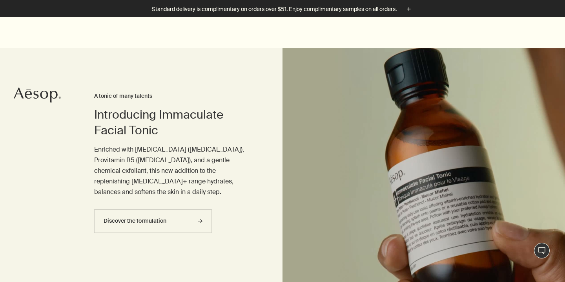
click at [555, 263] on button "Close" at bounding box center [552, 263] width 17 height 17
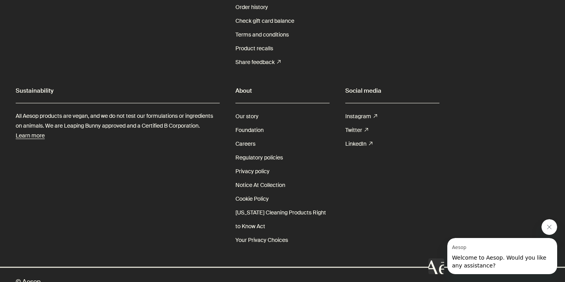
scroll to position [2404, 0]
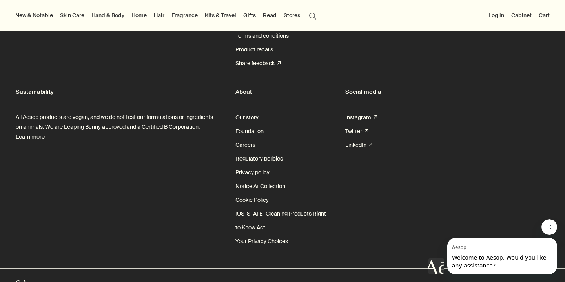
click at [240, 138] on link "Careers" at bounding box center [246, 145] width 20 height 14
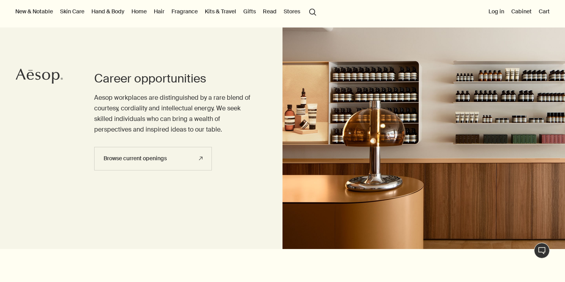
scroll to position [33, 0]
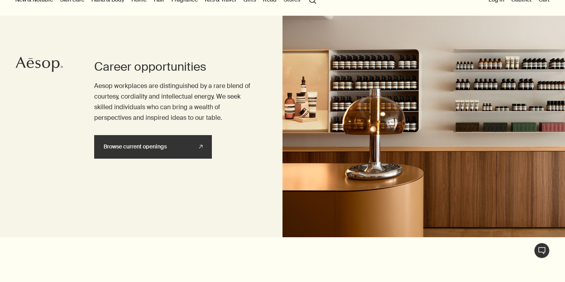
click at [175, 155] on link "Browse current openings rightUpArrow" at bounding box center [153, 147] width 118 height 24
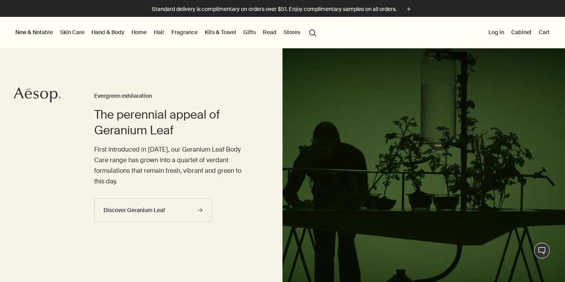
click at [230, 30] on link "Kits & Travel" at bounding box center [220, 32] width 35 height 10
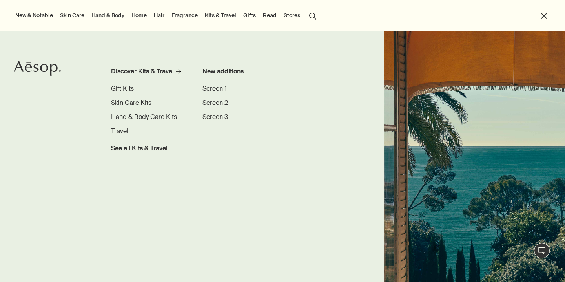
click at [117, 132] on span "Travel" at bounding box center [119, 131] width 17 height 8
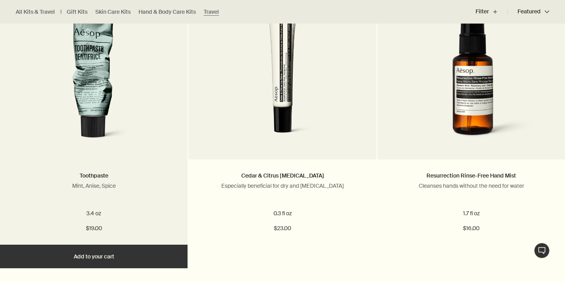
scroll to position [847, 0]
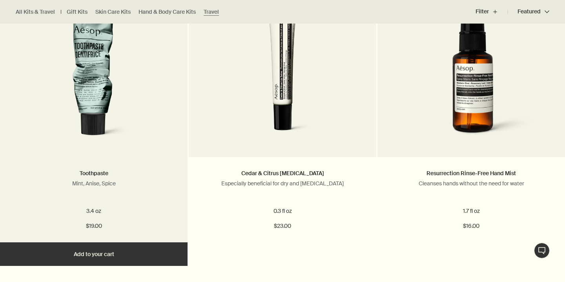
click at [101, 138] on img at bounding box center [94, 72] width 123 height 145
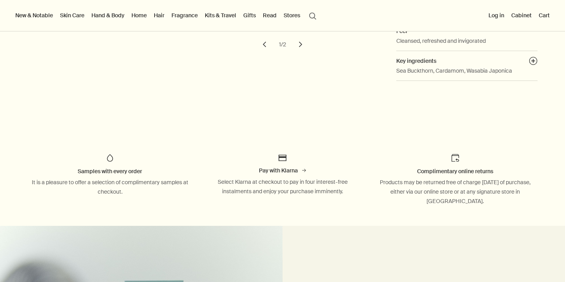
scroll to position [264, 0]
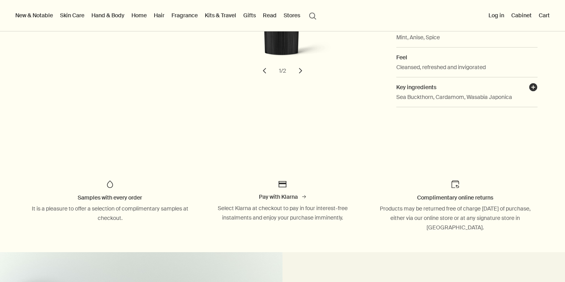
click at [531, 83] on button "plusAndCloseWithCircle" at bounding box center [533, 88] width 9 height 11
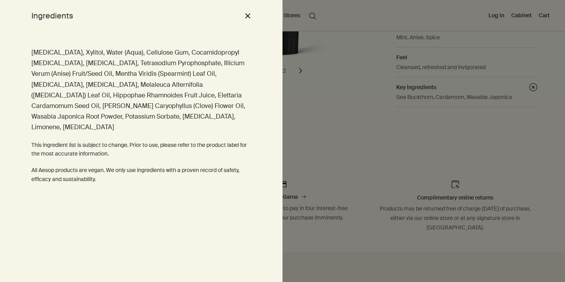
click at [463, 123] on div at bounding box center [282, 141] width 565 height 282
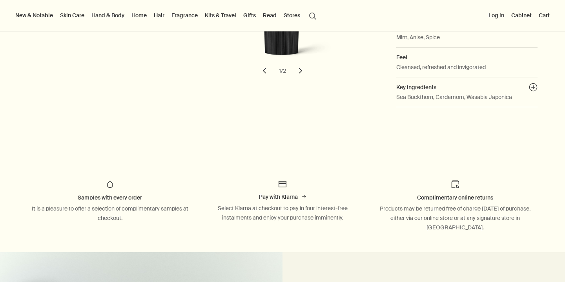
click at [102, 16] on link "Hand & Body" at bounding box center [108, 15] width 36 height 10
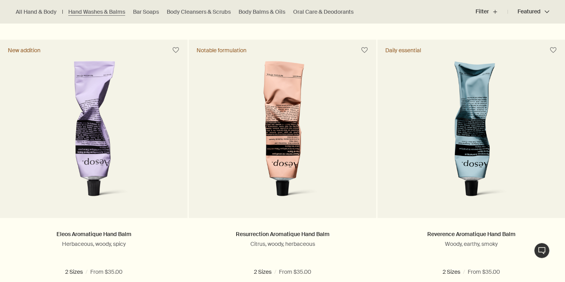
scroll to position [263, 0]
